Goal: Check status: Check status

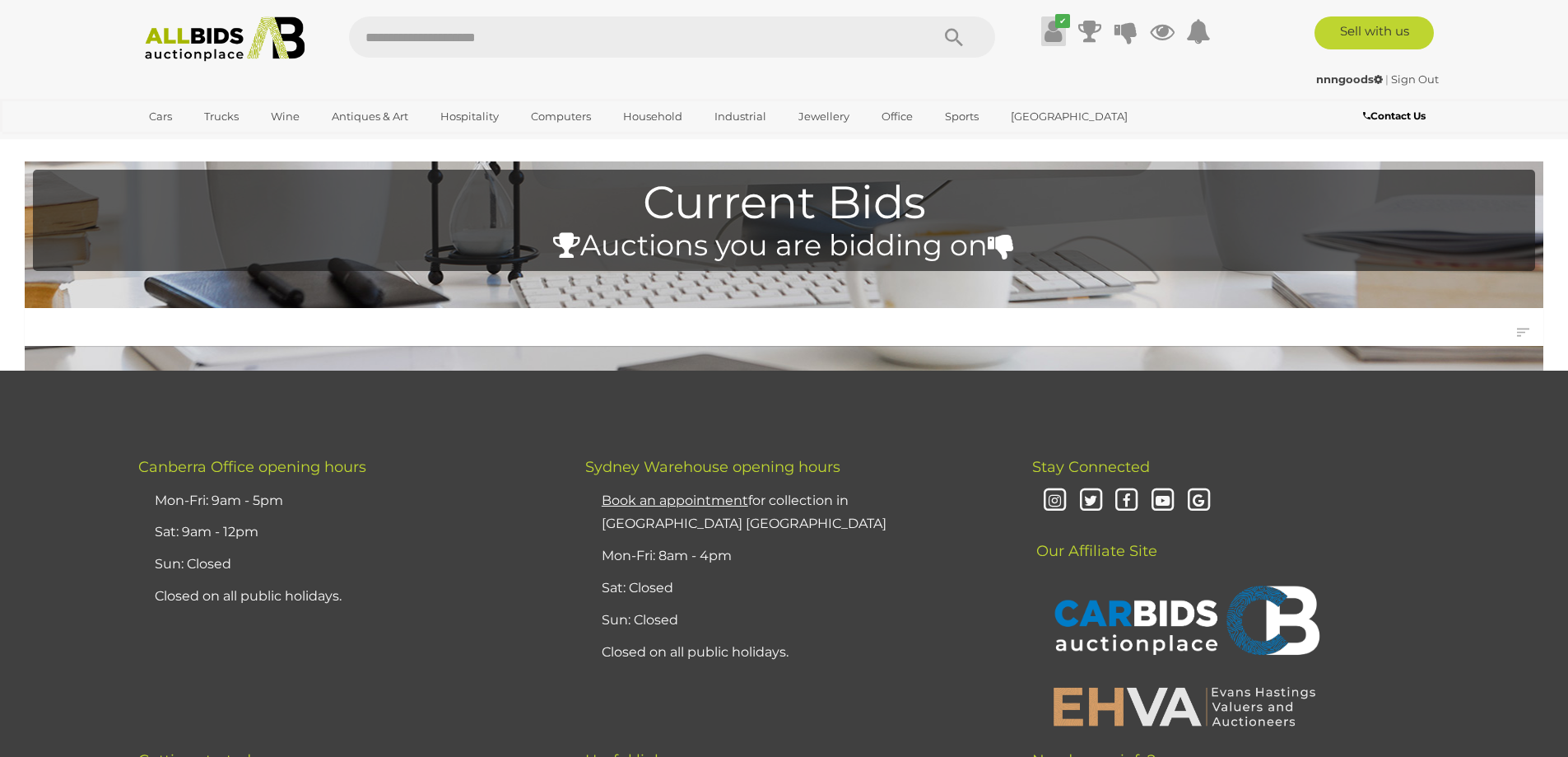
click at [1051, 35] on icon at bounding box center [1053, 31] width 18 height 29
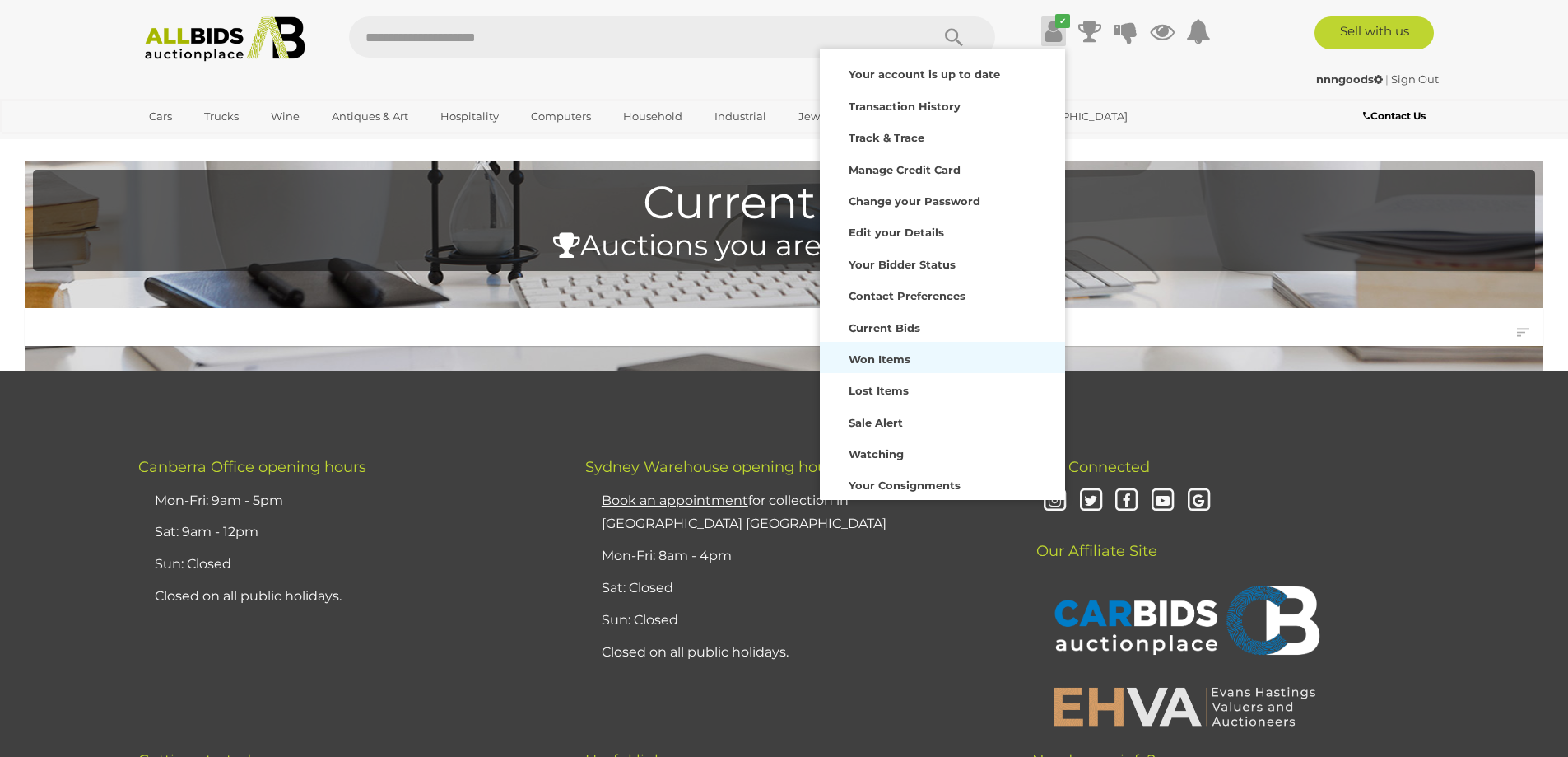
click at [875, 358] on strong "Won Items" at bounding box center [879, 359] width 61 height 13
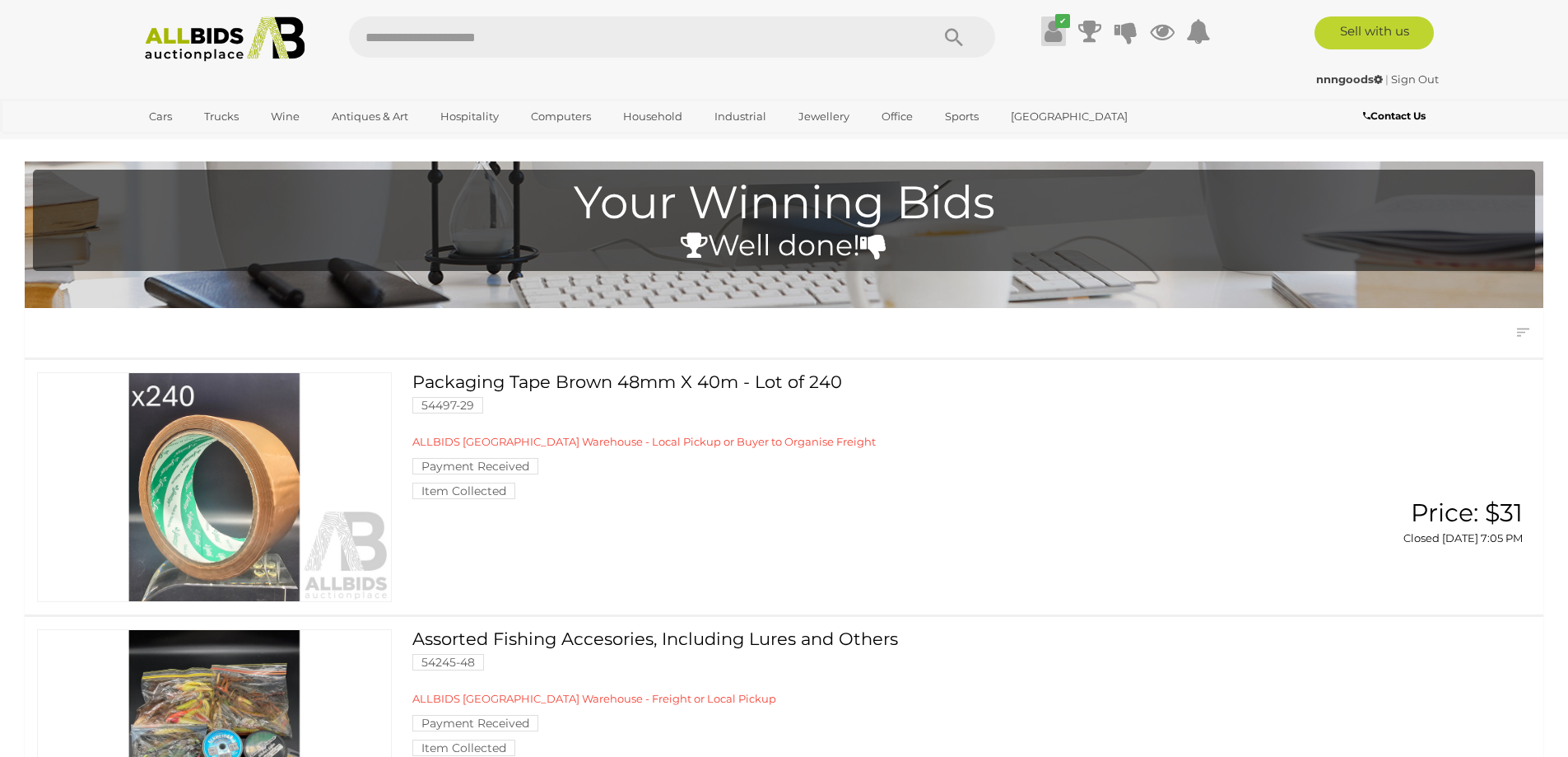
click at [1058, 43] on icon at bounding box center [1053, 31] width 18 height 29
